Goal: Transaction & Acquisition: Subscribe to service/newsletter

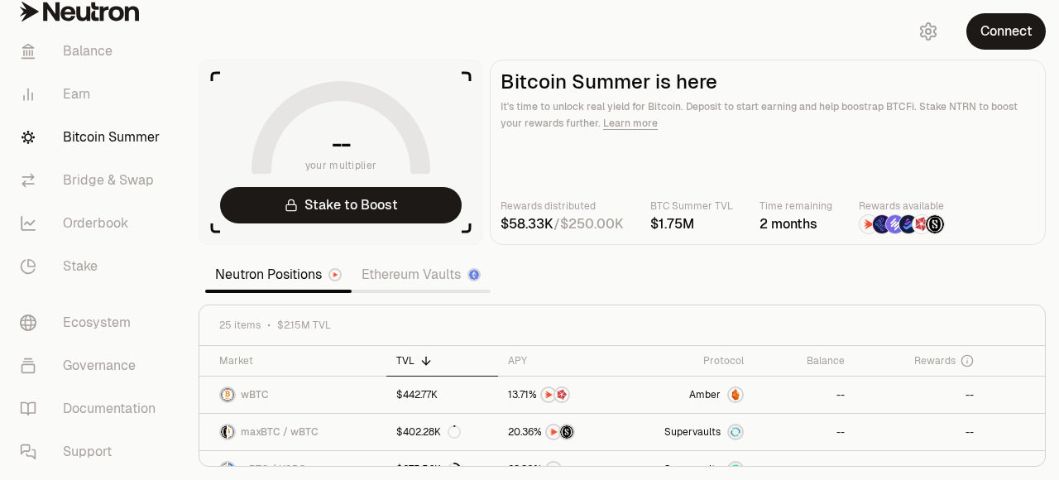
click at [659, 149] on main "Bitcoin Summer is here It's time to unlock real yield for Bitcoin. Deposit to s…" at bounding box center [768, 152] width 556 height 185
click at [728, 267] on section "-- your multiplier Stake to Boost Bitcoin Summer is here It's time to unlock re…" at bounding box center [622, 240] width 874 height 480
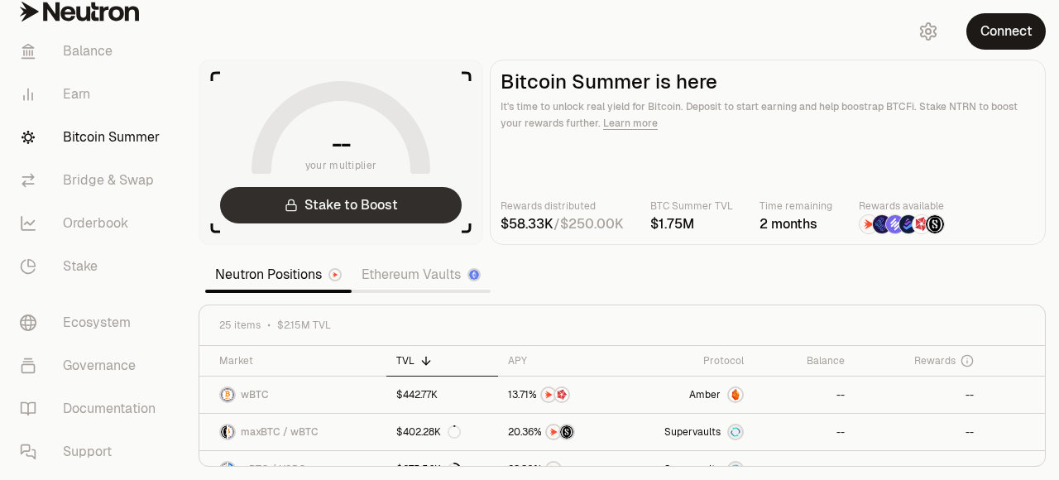
click at [411, 205] on link "Stake to Boost" at bounding box center [341, 205] width 242 height 36
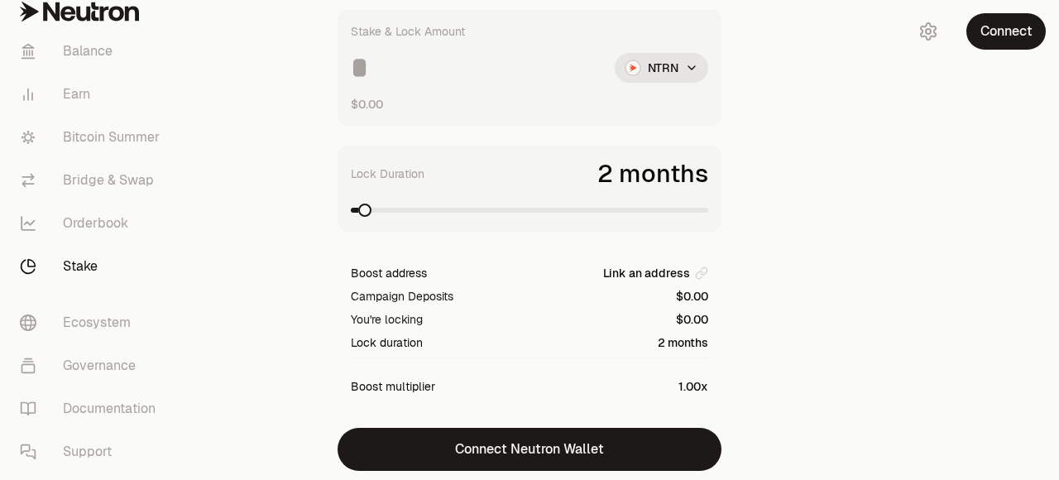
scroll to position [79, 0]
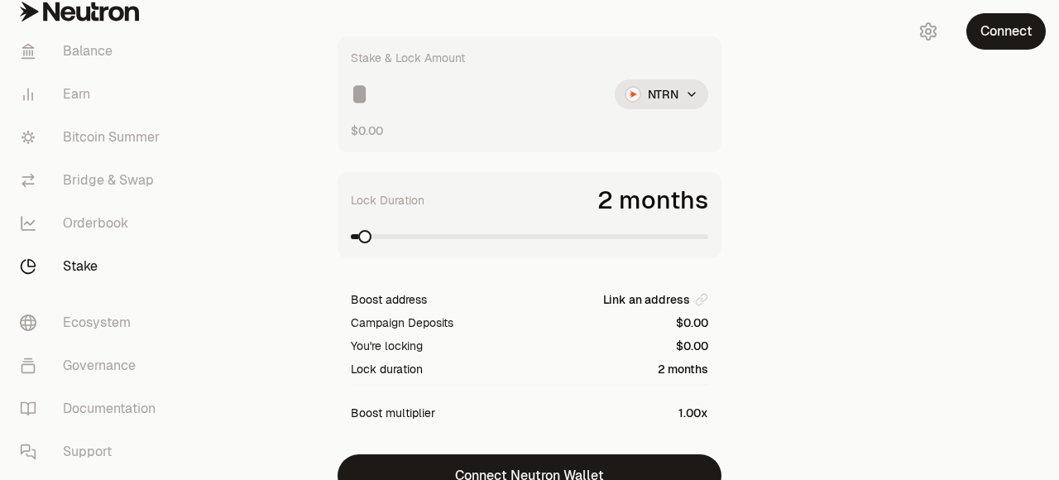
click at [409, 134] on div "$0.00" at bounding box center [530, 131] width 358 height 17
click at [388, 108] on div "Stake & Lock Amount NTRN $0.00" at bounding box center [530, 94] width 384 height 116
click at [386, 100] on input at bounding box center [476, 94] width 251 height 30
type input "****"
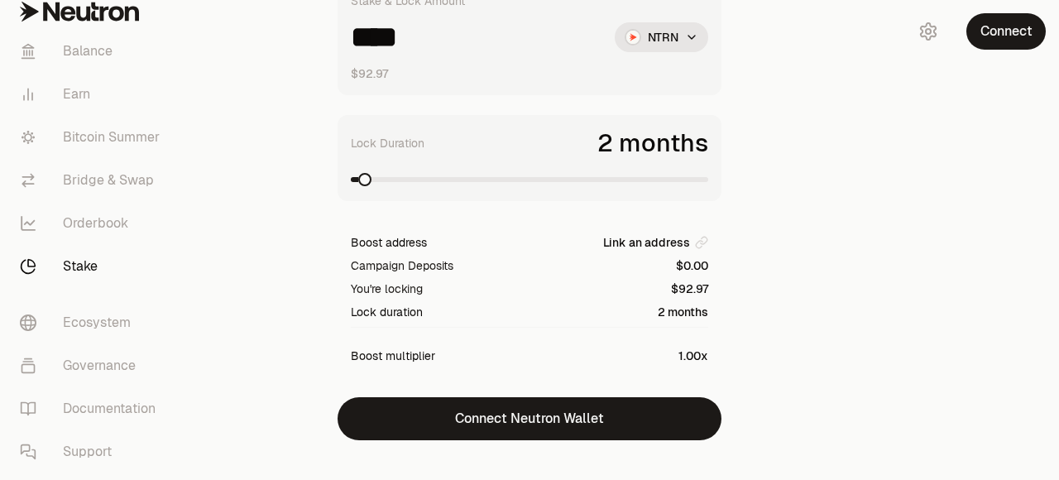
scroll to position [162, 0]
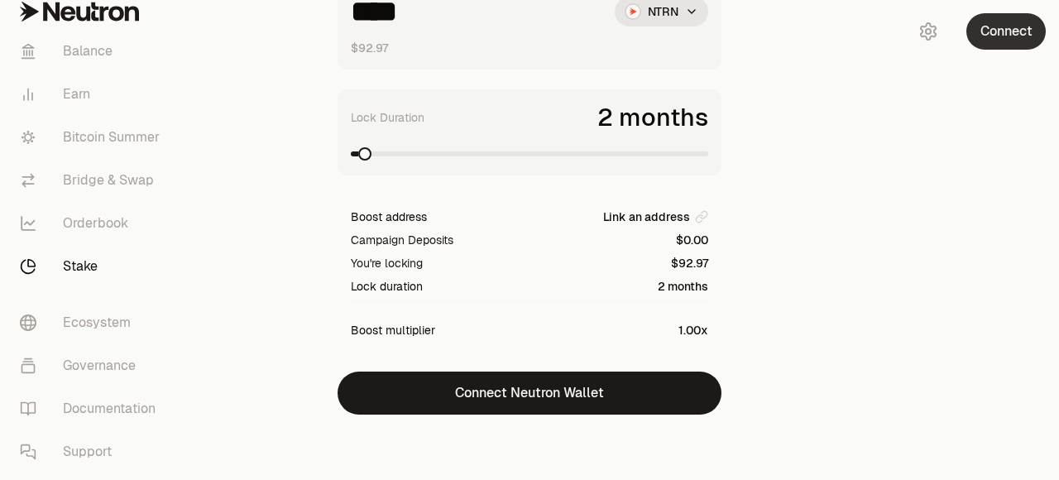
click at [1008, 34] on button "Connect" at bounding box center [1006, 31] width 79 height 36
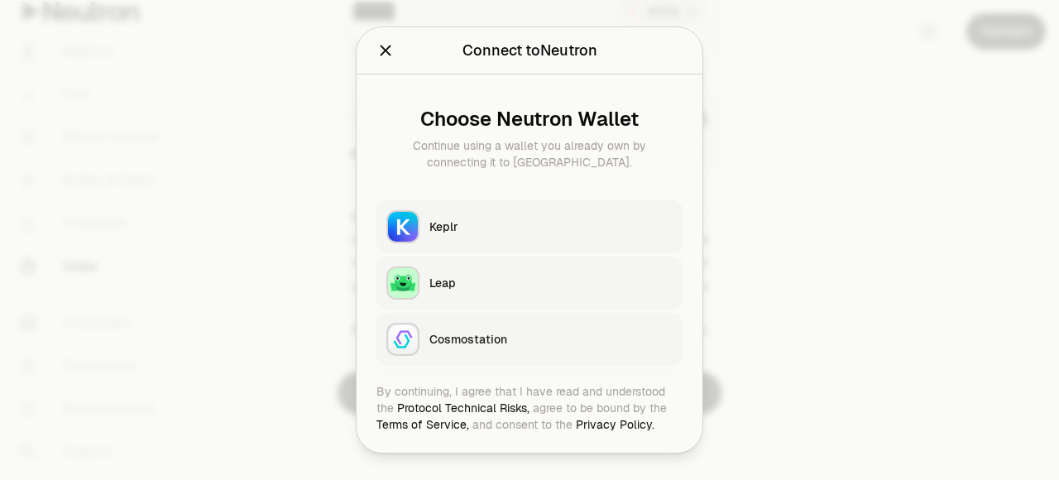
click at [384, 56] on icon "Close" at bounding box center [386, 50] width 18 height 18
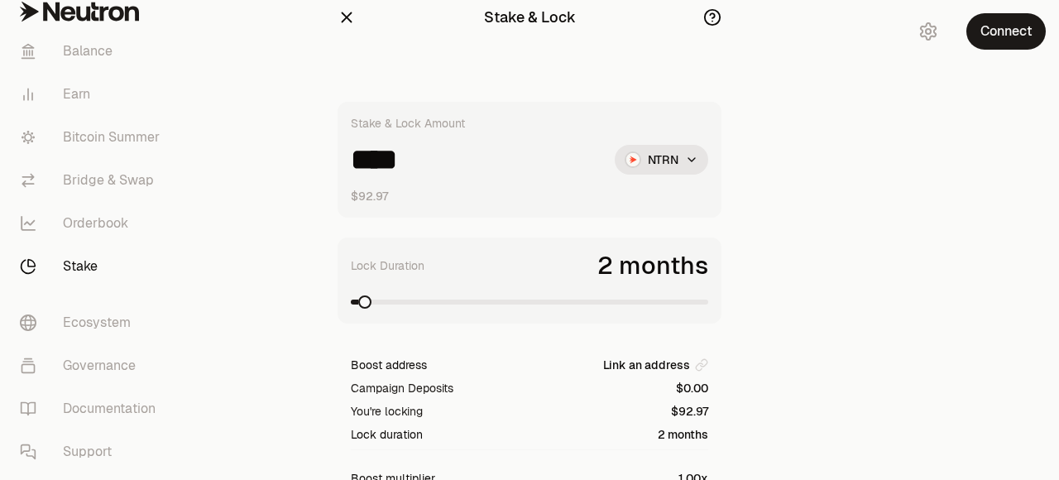
scroll to position [0, 0]
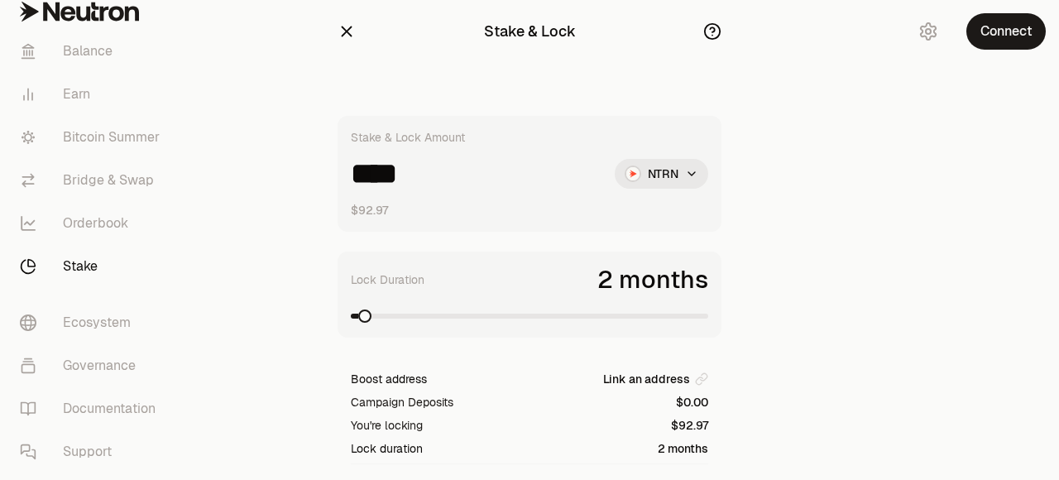
click at [685, 184] on html "Balance Earn Bitcoin Summer Bridge & Swap Orderbook Stake Ecosystem Governance …" at bounding box center [529, 321] width 1059 height 643
click at [84, 97] on link "Earn" at bounding box center [93, 94] width 172 height 43
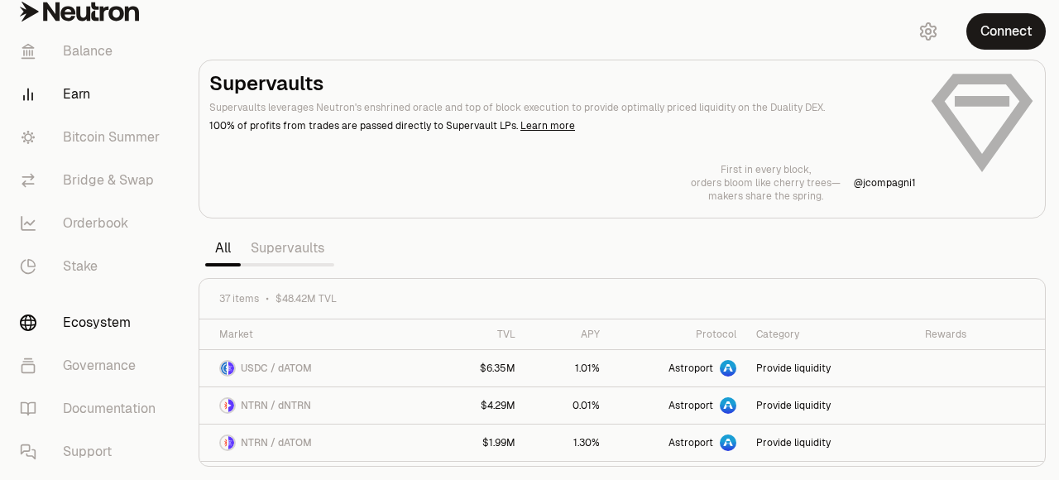
click at [95, 319] on link "Ecosystem" at bounding box center [93, 322] width 172 height 43
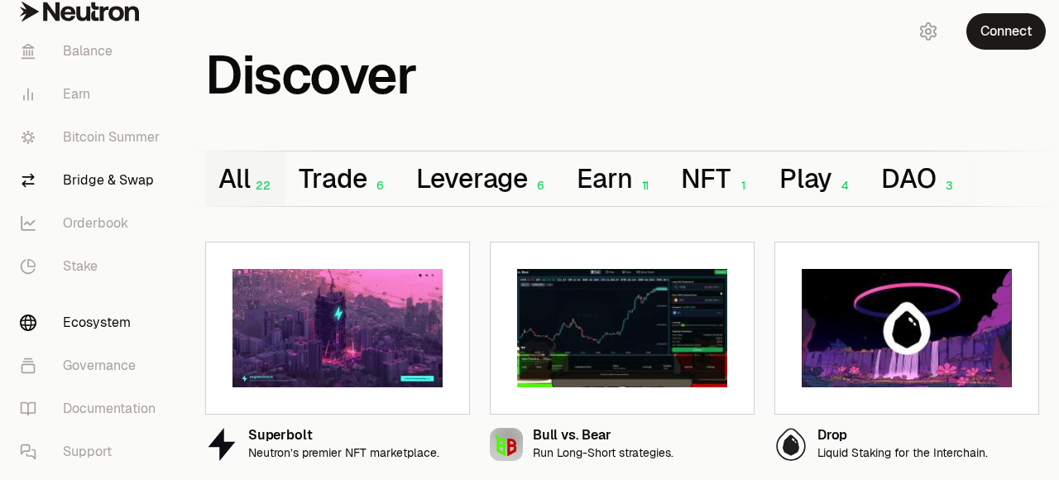
click at [126, 184] on link "Bridge & Swap" at bounding box center [93, 180] width 172 height 43
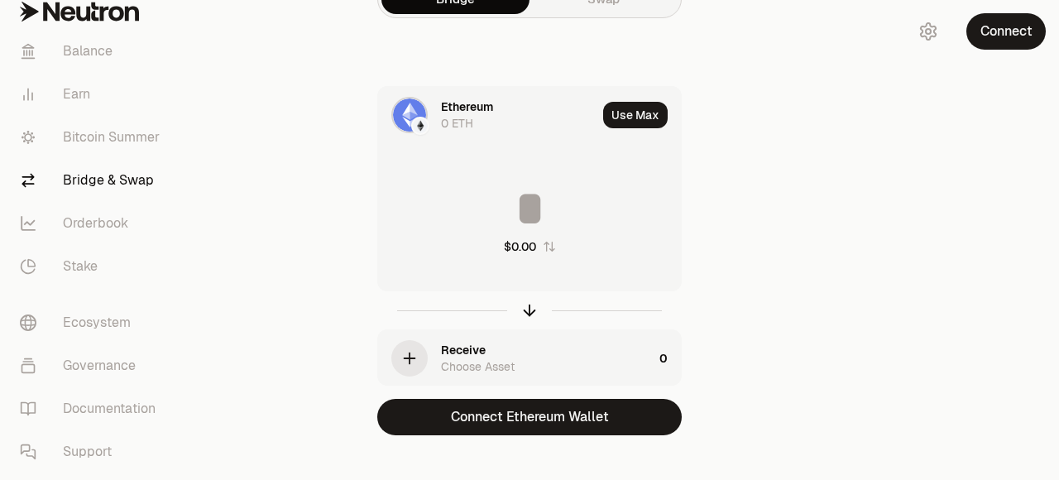
scroll to position [55, 0]
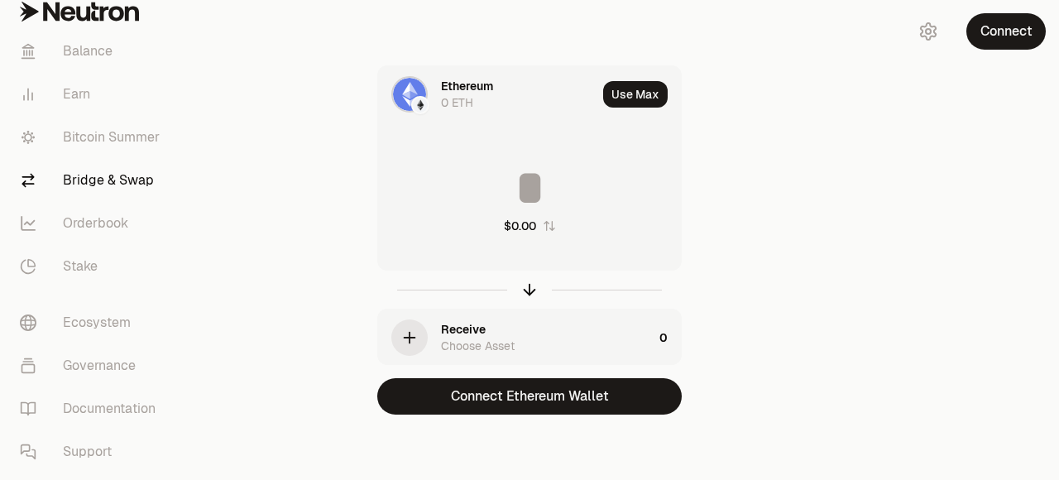
click at [530, 338] on div "Receive Choose Asset" at bounding box center [547, 337] width 212 height 33
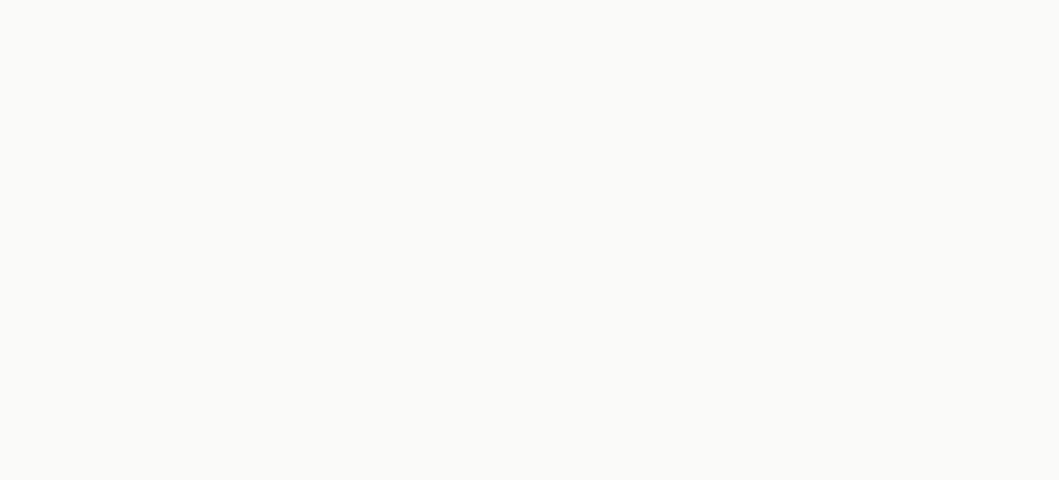
scroll to position [0, 0]
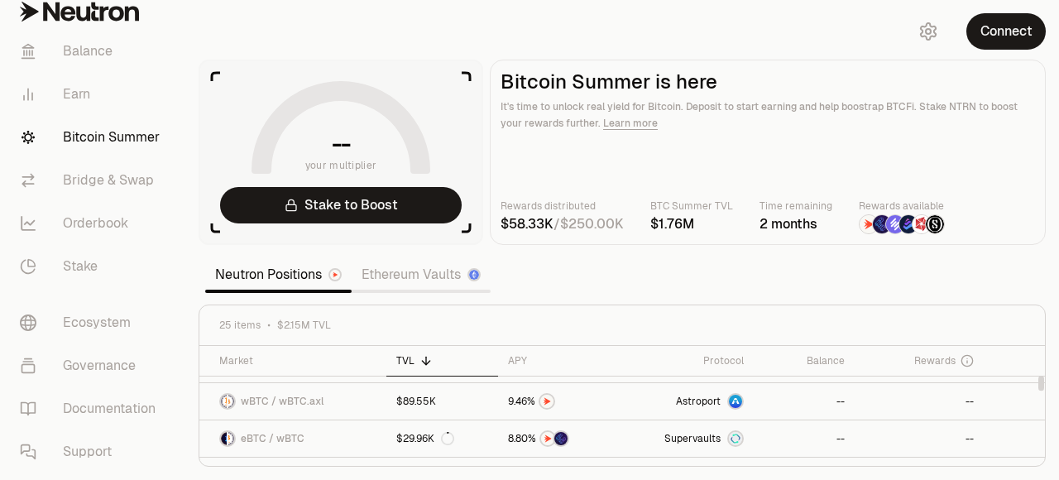
scroll to position [248, 0]
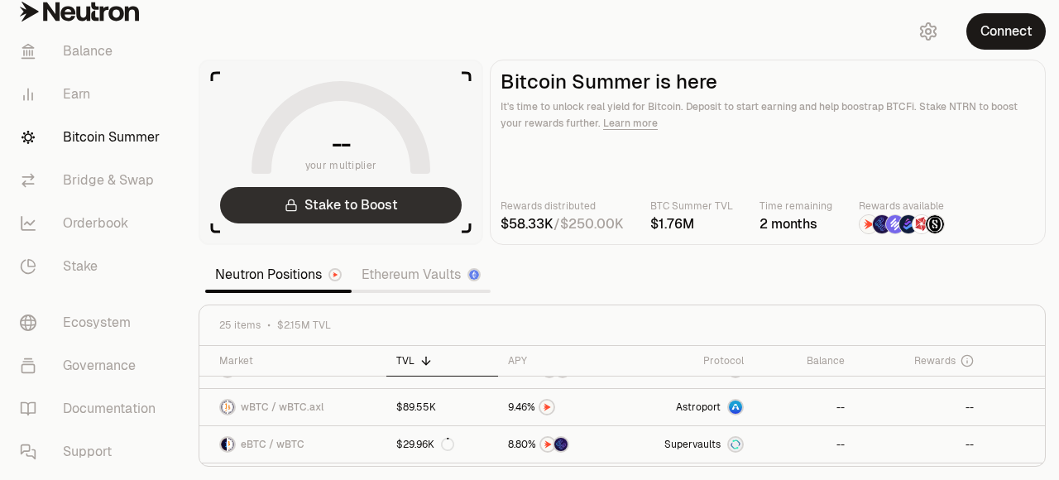
click at [348, 215] on link "Stake to Boost" at bounding box center [341, 205] width 242 height 36
